Goal: Task Accomplishment & Management: Manage account settings

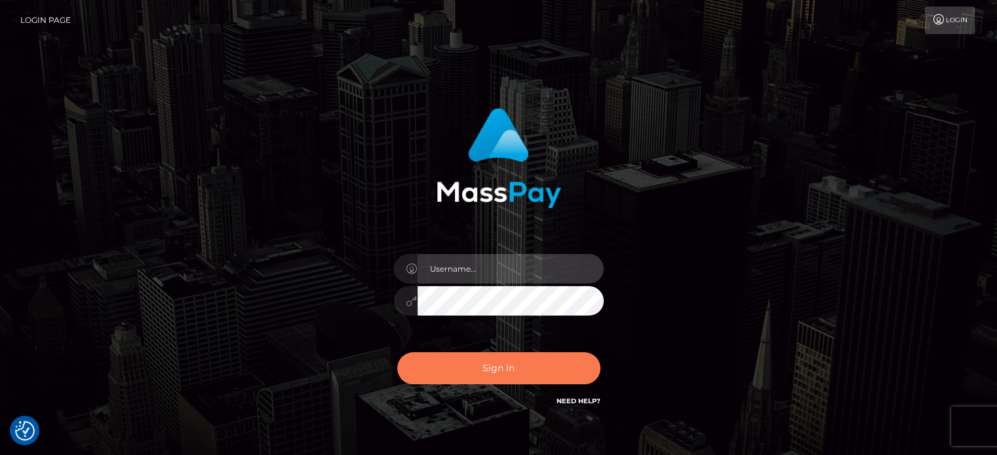
type input "josh.ace"
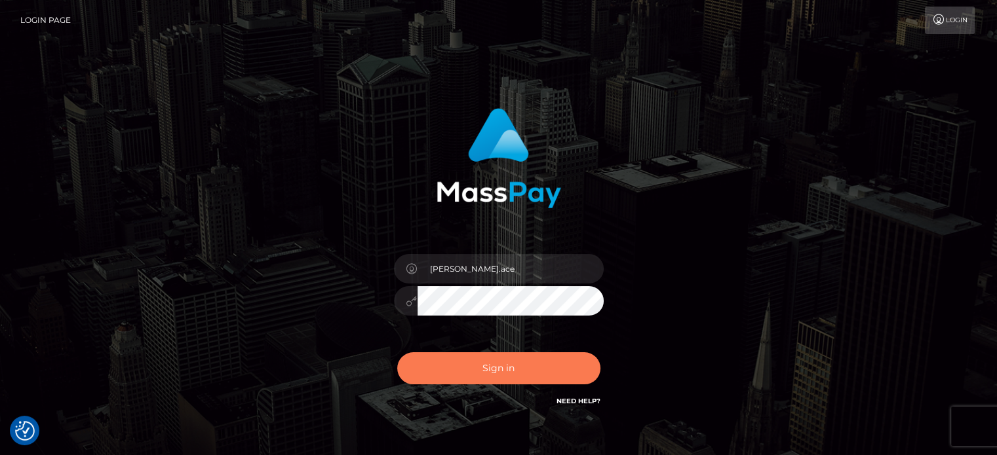
click at [475, 368] on button "Sign in" at bounding box center [498, 369] width 203 height 32
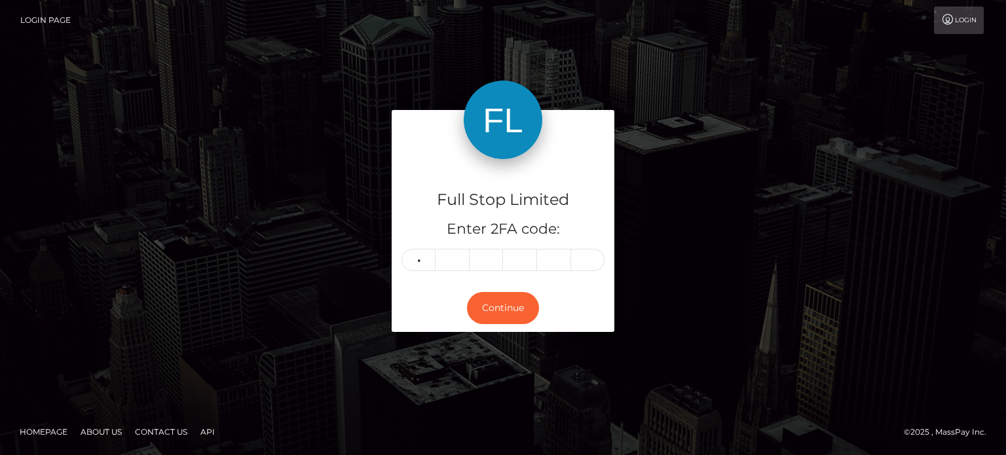
type input "0"
type input "5"
type input "6"
type input "3"
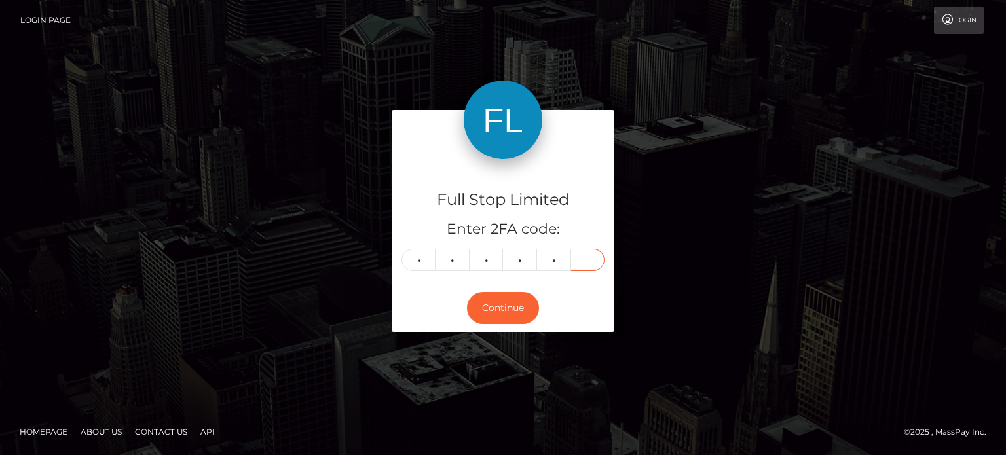
type input "5"
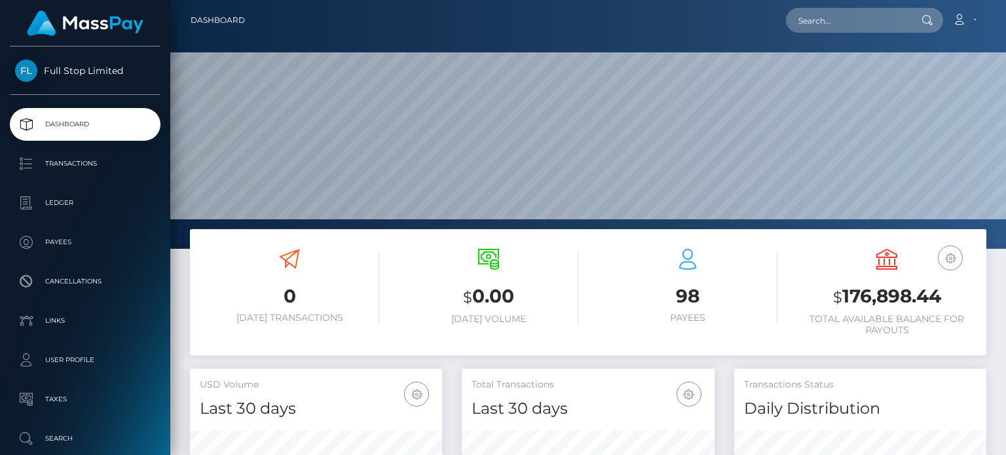
scroll to position [232, 252]
drag, startPoint x: 841, startPoint y: 299, endPoint x: 942, endPoint y: 303, distance: 101.6
click at [942, 303] on h3 "$ 176,898.44" at bounding box center [887, 297] width 180 height 27
copy h3 "176,898.44"
